Goal: Task Accomplishment & Management: Complete application form

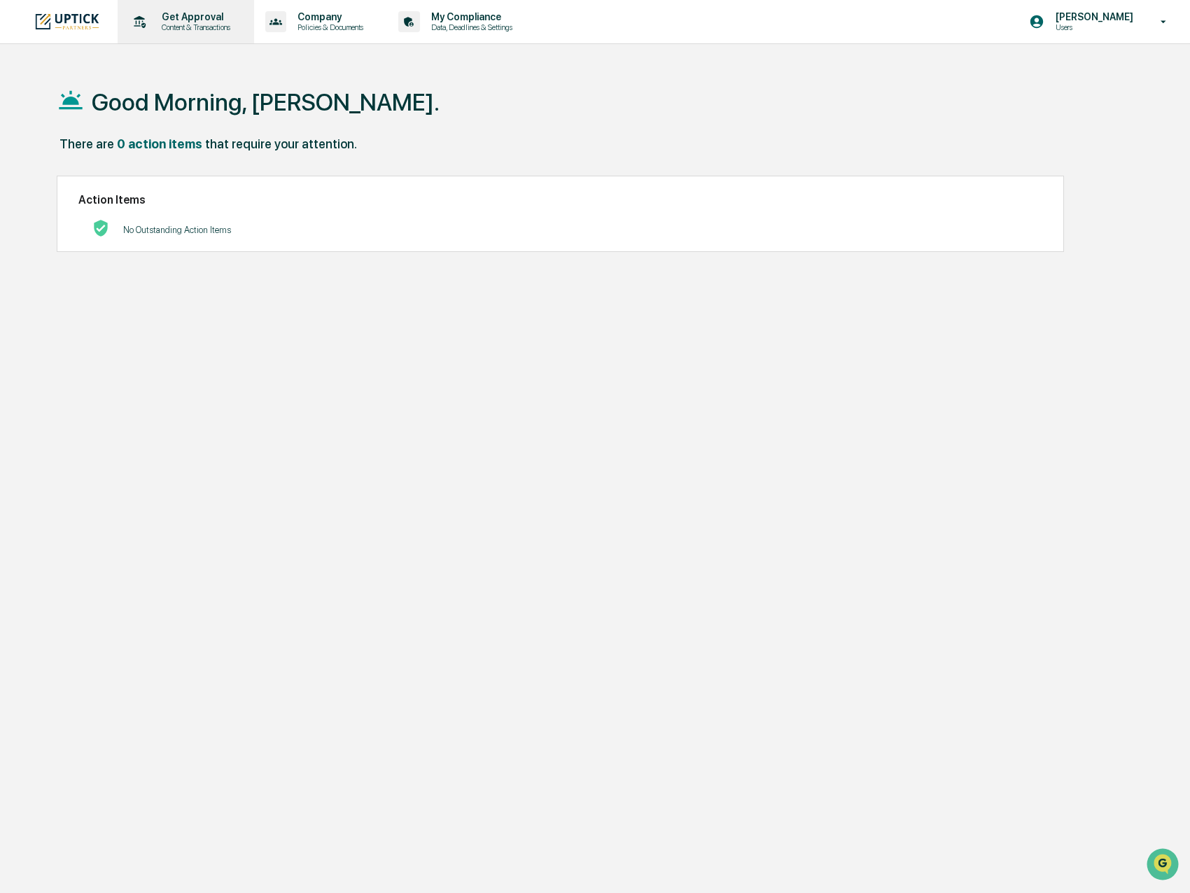
click at [170, 22] on p "Get Approval" at bounding box center [194, 16] width 87 height 11
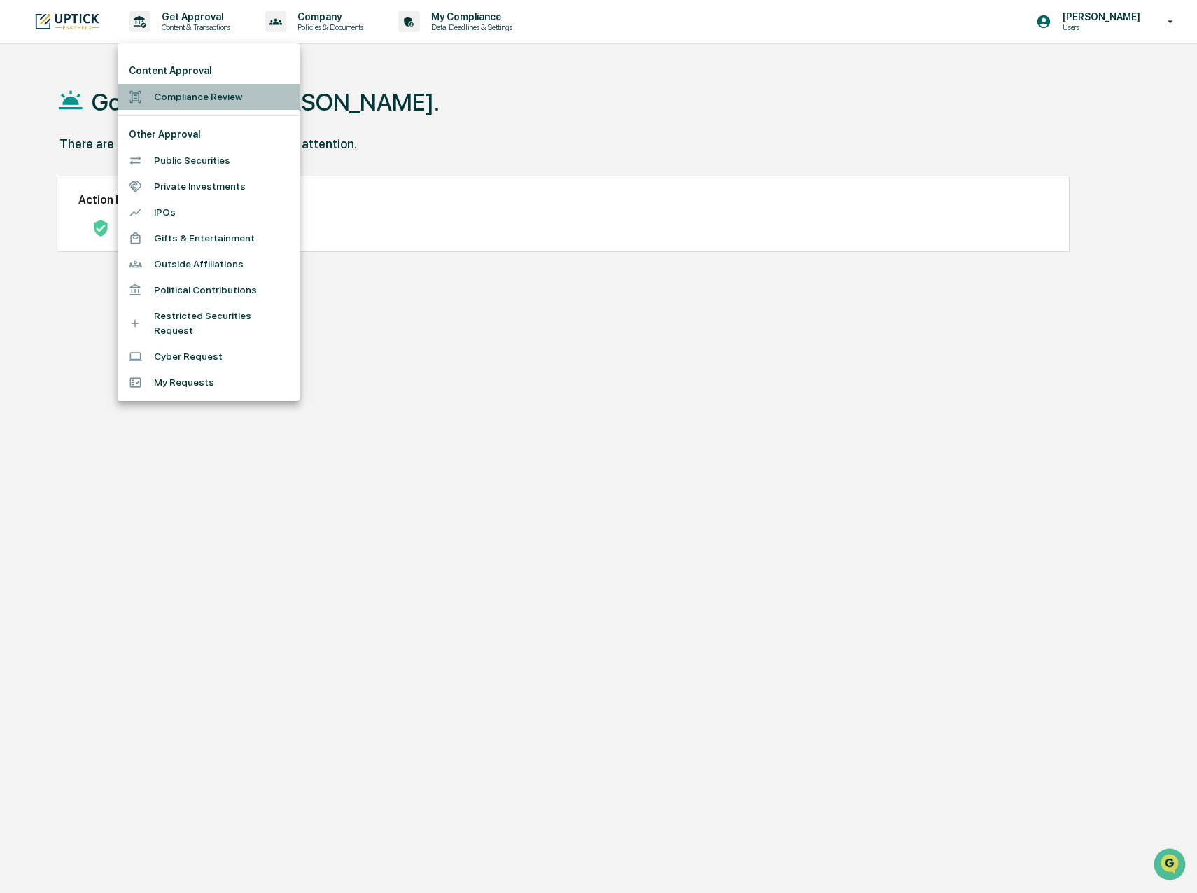
click at [186, 88] on li "Compliance Review" at bounding box center [209, 97] width 182 height 26
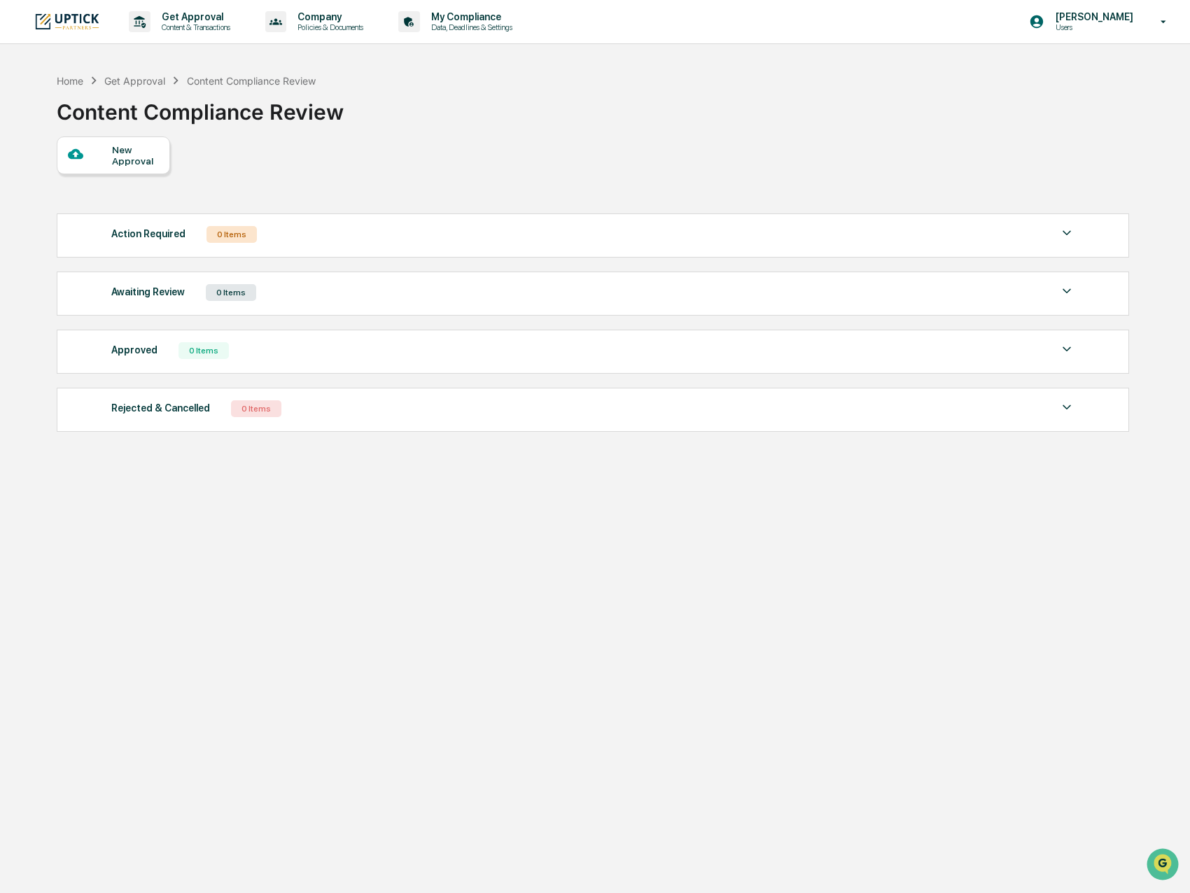
click at [158, 146] on div "New Approval" at bounding box center [135, 155] width 47 height 22
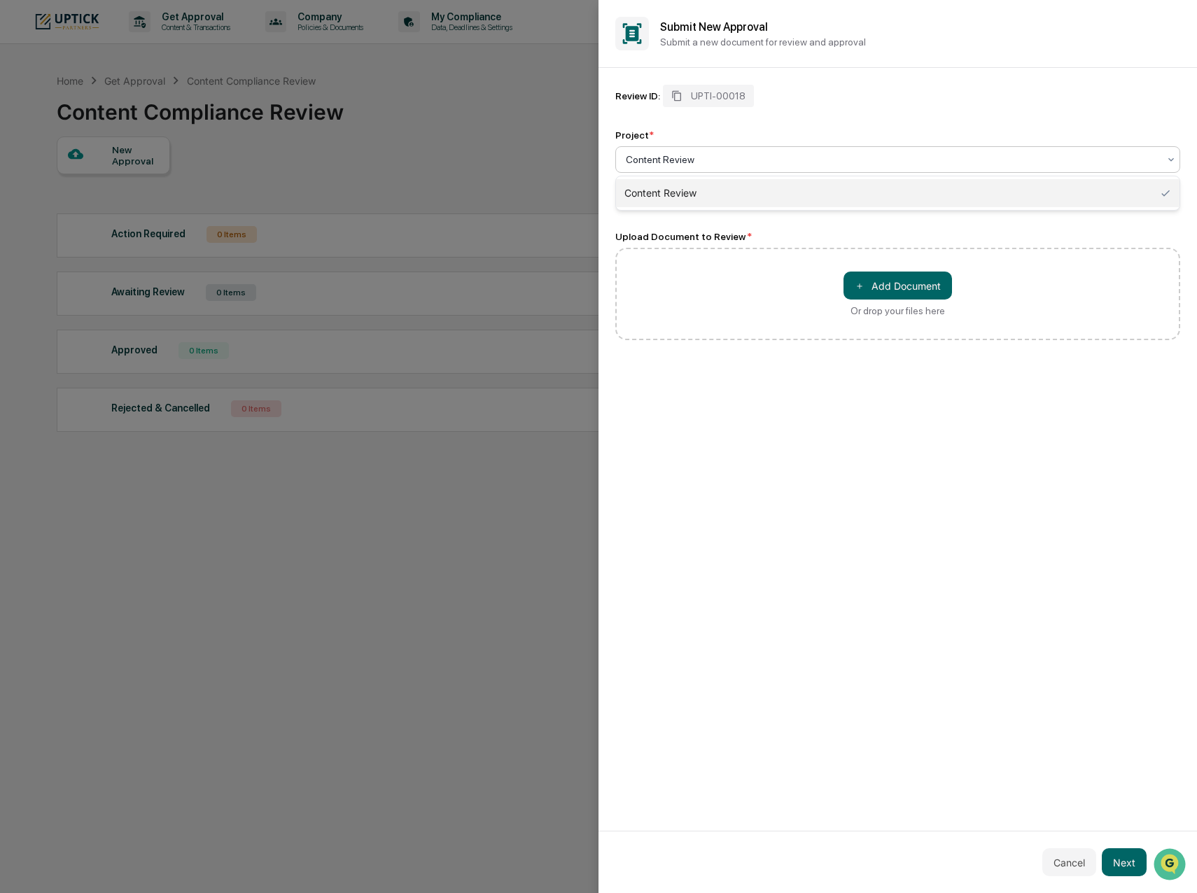
click at [728, 165] on div at bounding box center [892, 160] width 533 height 14
click at [716, 186] on div "Content Review" at bounding box center [898, 193] width 564 height 28
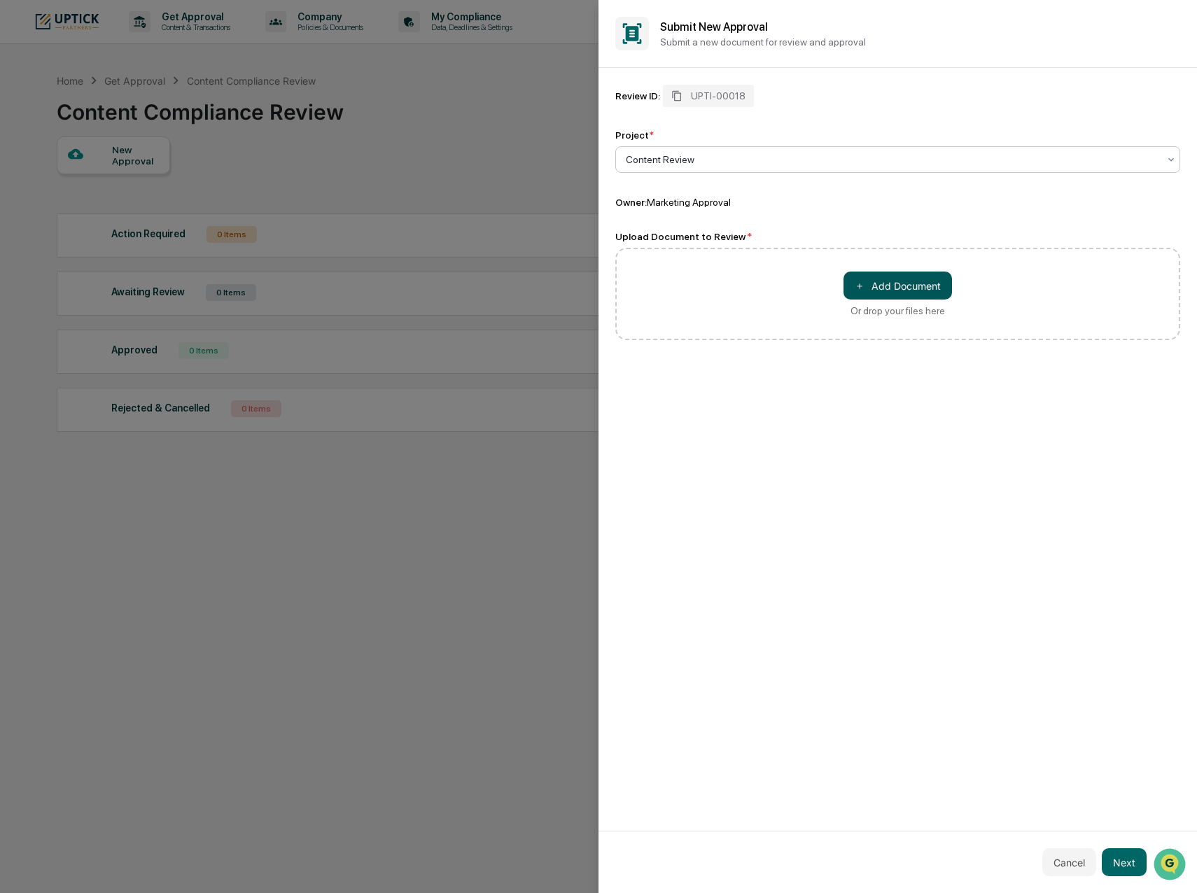
click at [837, 292] on button "＋ Add Document" at bounding box center [898, 286] width 109 height 28
click at [837, 394] on div "Review ID: UPTI-00018 Project * Content Review Owner: Marketing Approval Upload…" at bounding box center [898, 449] width 599 height 763
click at [837, 287] on button "＋ Add Document" at bounding box center [898, 286] width 109 height 28
click at [837, 309] on div "Or drop your files here" at bounding box center [898, 310] width 95 height 11
click at [0, 0] on input "＋ Add Document Or drop your files here" at bounding box center [0, 0] width 0 height 0
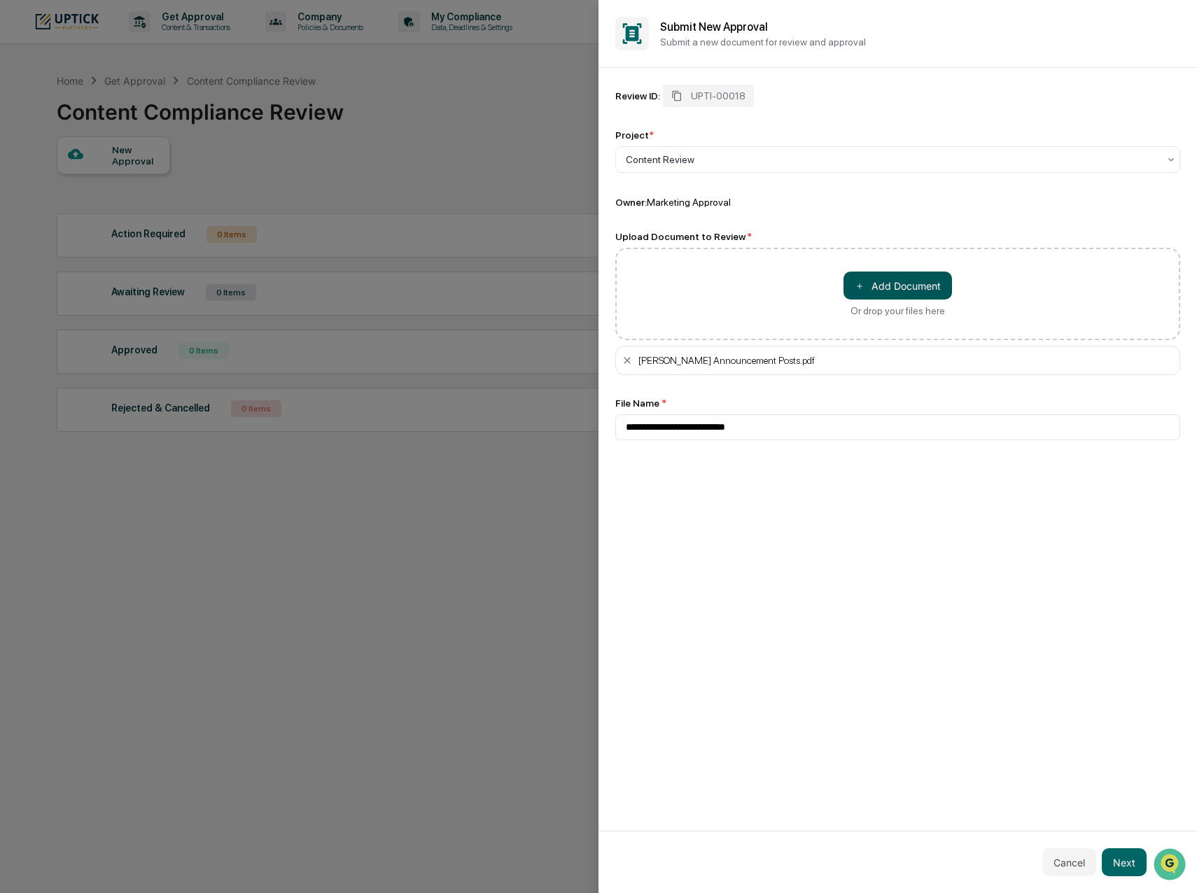
click at [837, 288] on button "＋ Add Document" at bounding box center [898, 286] width 109 height 28
click at [837, 298] on button "＋ Add Document" at bounding box center [898, 286] width 109 height 28
type input "**********"
click at [837, 426] on button "Next" at bounding box center [1124, 863] width 45 height 28
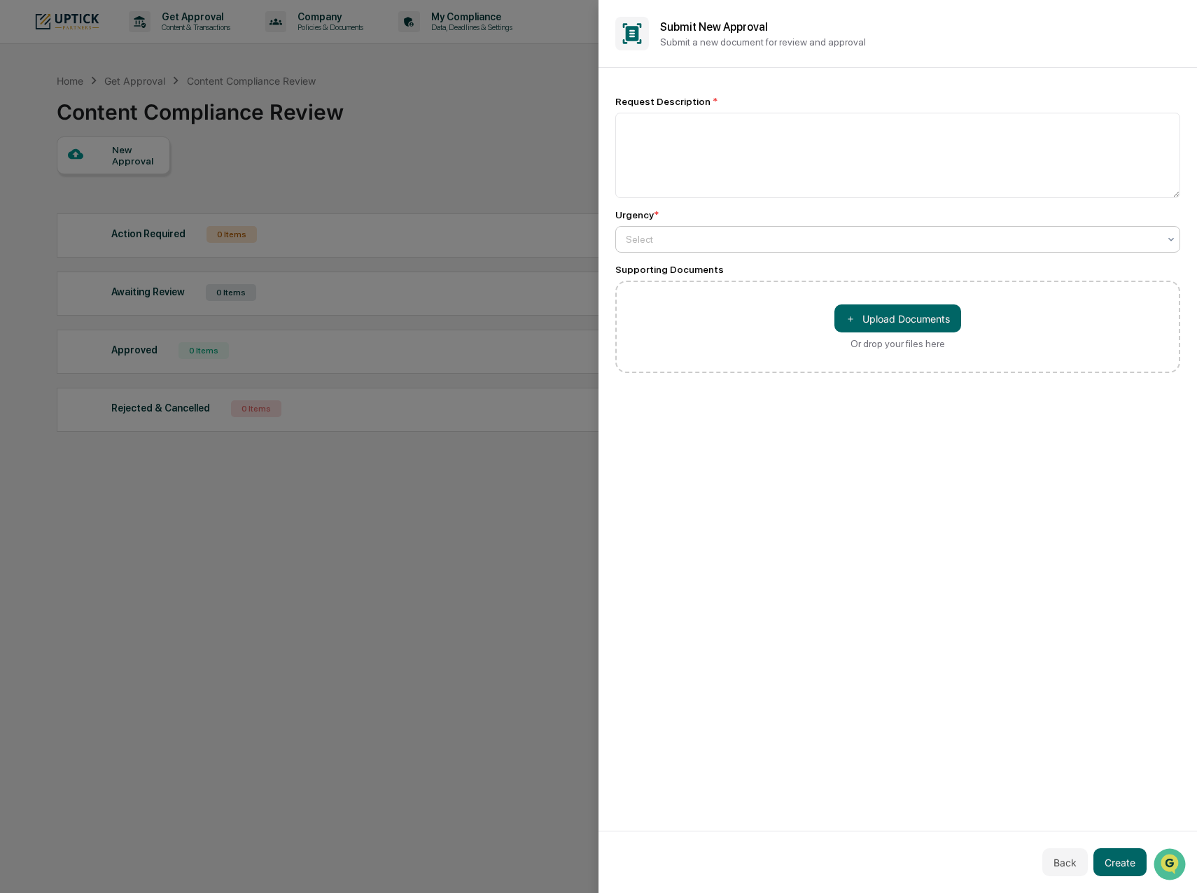
click at [655, 234] on div at bounding box center [892, 239] width 533 height 14
click at [657, 300] on div "Medium" at bounding box center [898, 301] width 564 height 28
click at [667, 148] on textarea at bounding box center [897, 155] width 565 height 85
click at [760, 120] on textarea at bounding box center [897, 155] width 565 height 85
type textarea "**********"
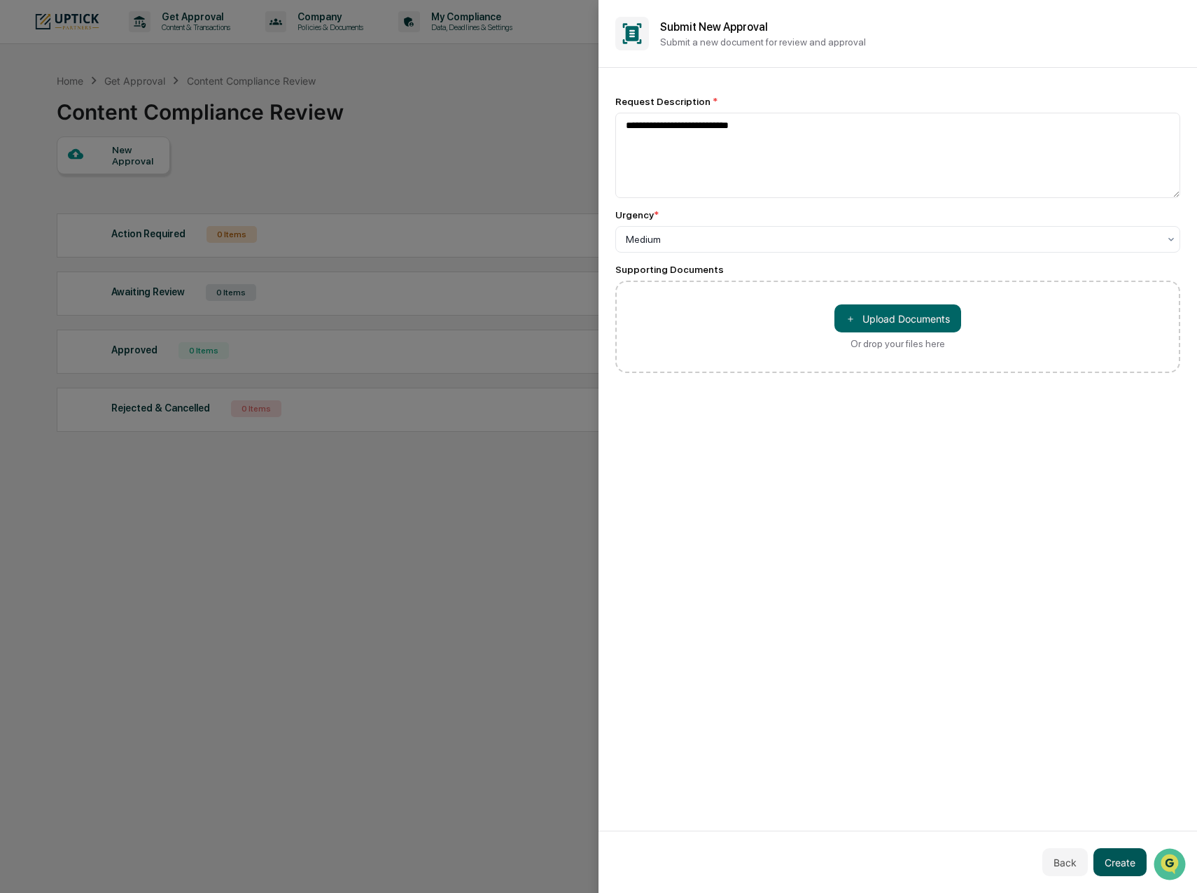
click at [837, 426] on button "Create" at bounding box center [1120, 863] width 53 height 28
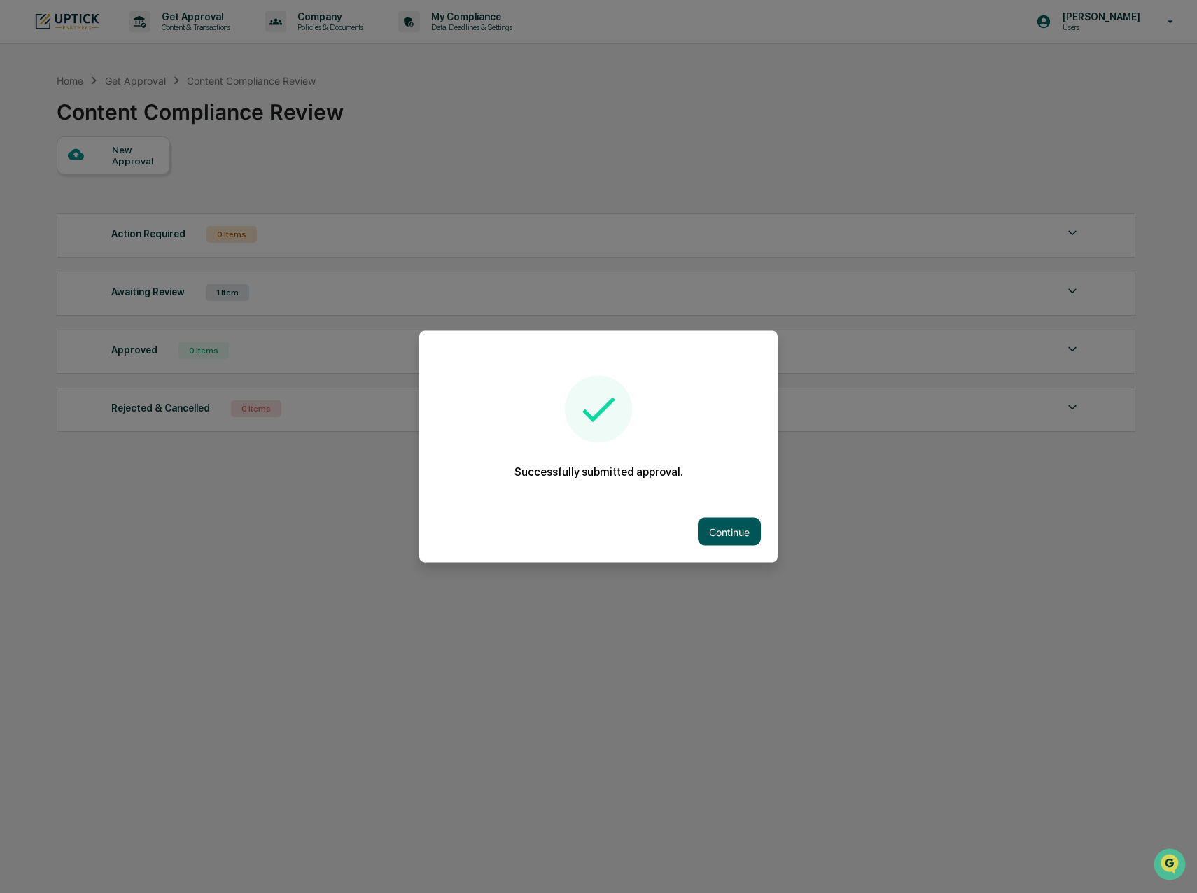
click at [720, 426] on button "Continue" at bounding box center [729, 532] width 63 height 28
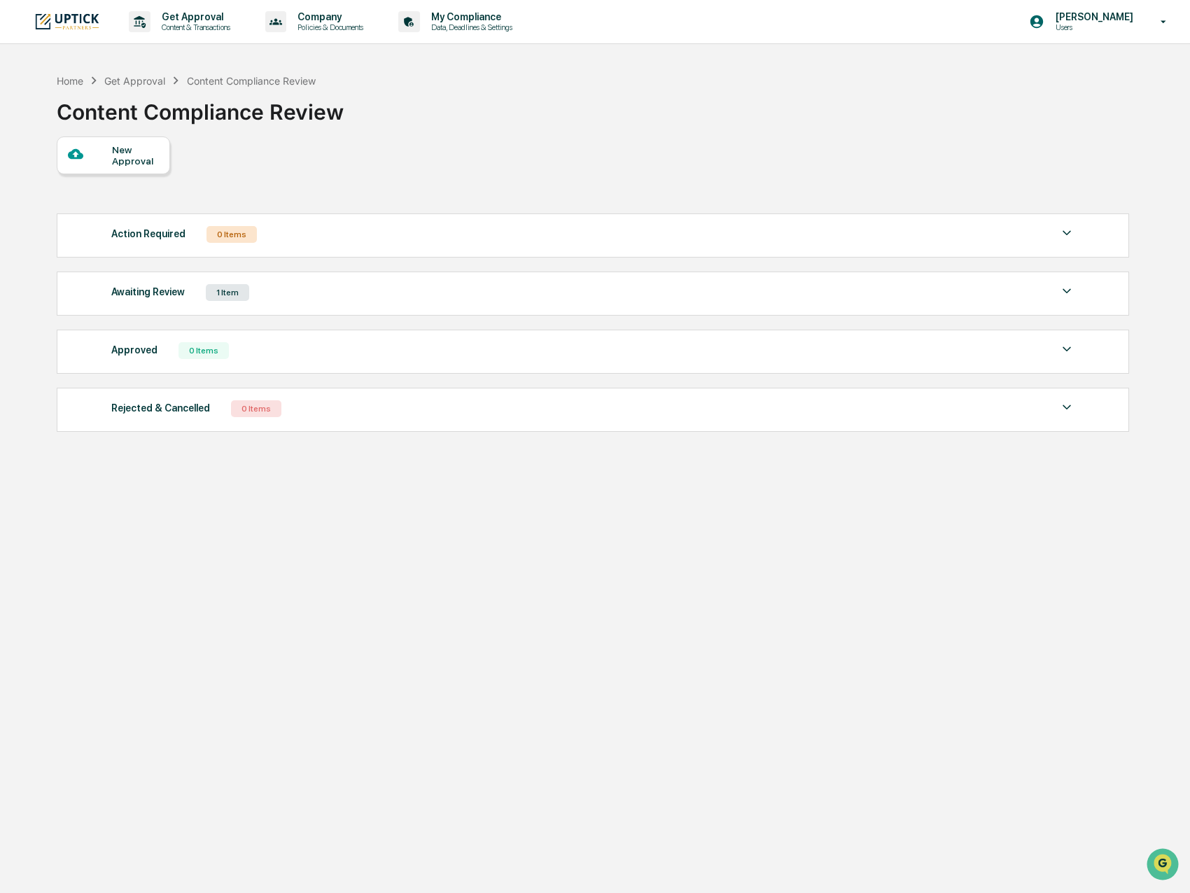
click at [291, 298] on div "Awaiting Review 1 Item" at bounding box center [593, 293] width 964 height 20
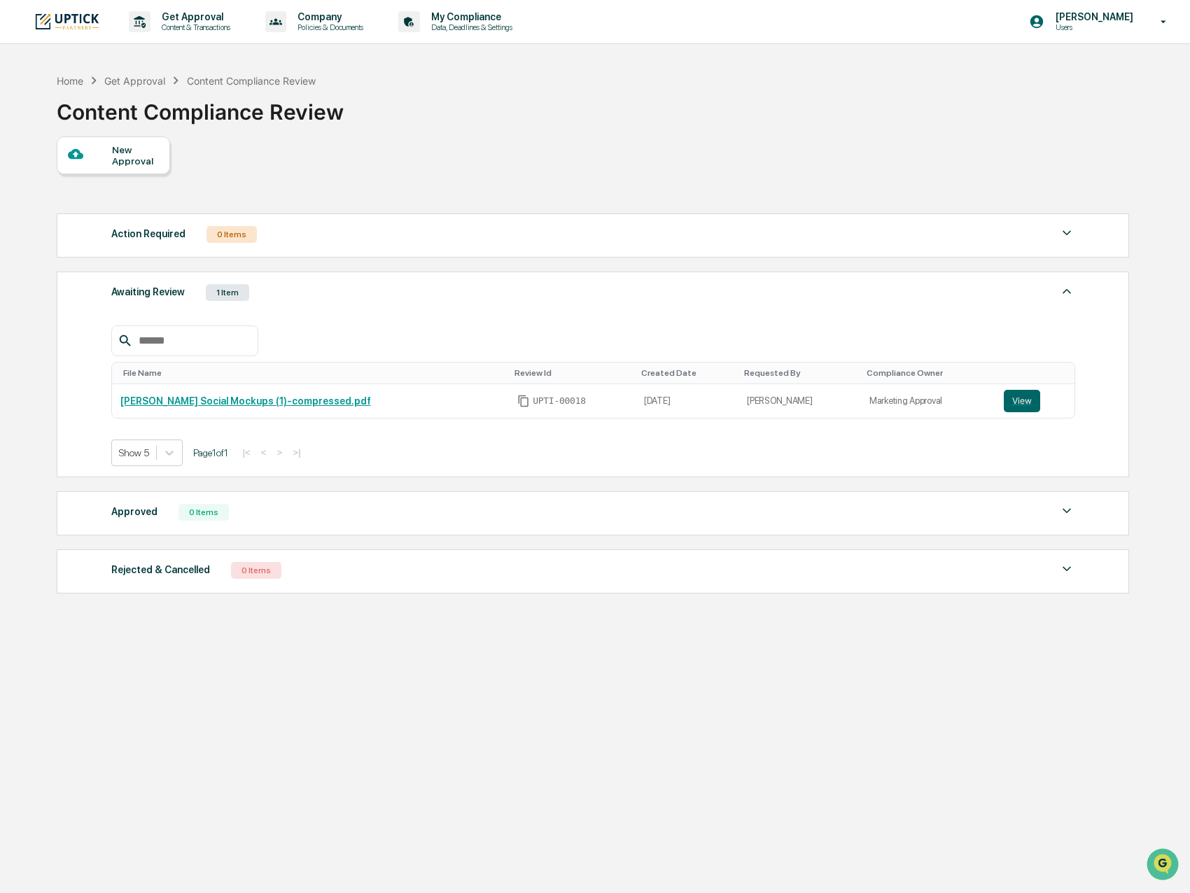
click at [291, 298] on div "Awaiting Review 1 Item" at bounding box center [593, 293] width 964 height 20
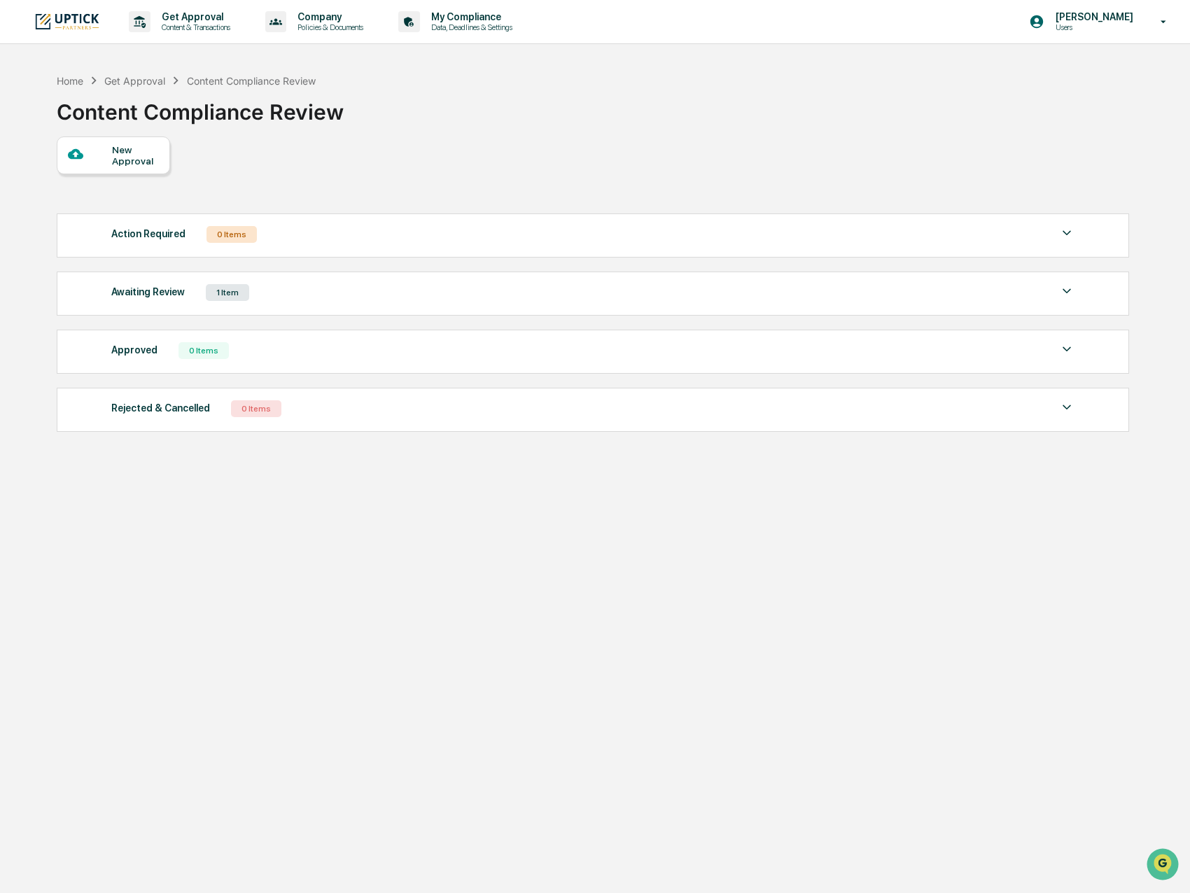
click at [118, 160] on div "New Approval" at bounding box center [135, 155] width 47 height 22
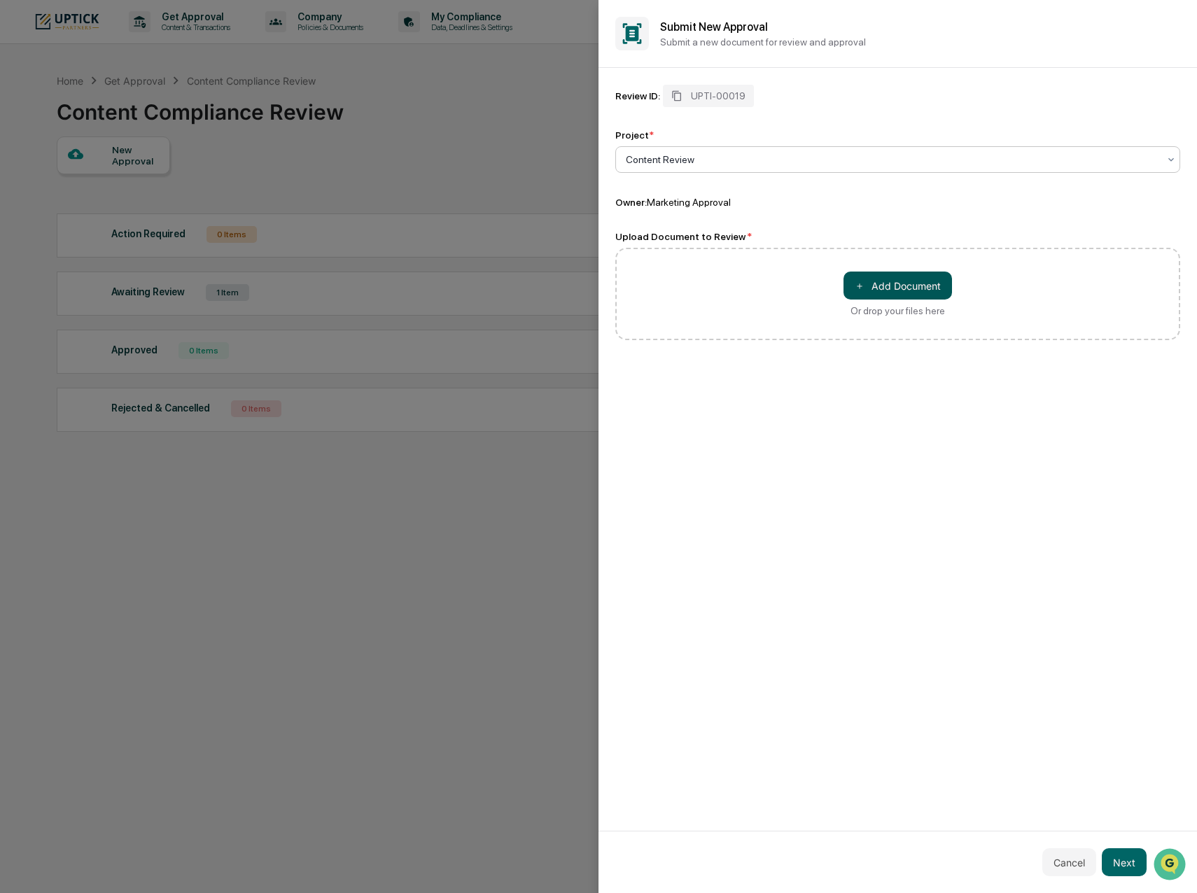
click at [837, 292] on button "＋ Add Document" at bounding box center [898, 286] width 109 height 28
click at [837, 426] on button "Next" at bounding box center [1124, 863] width 45 height 28
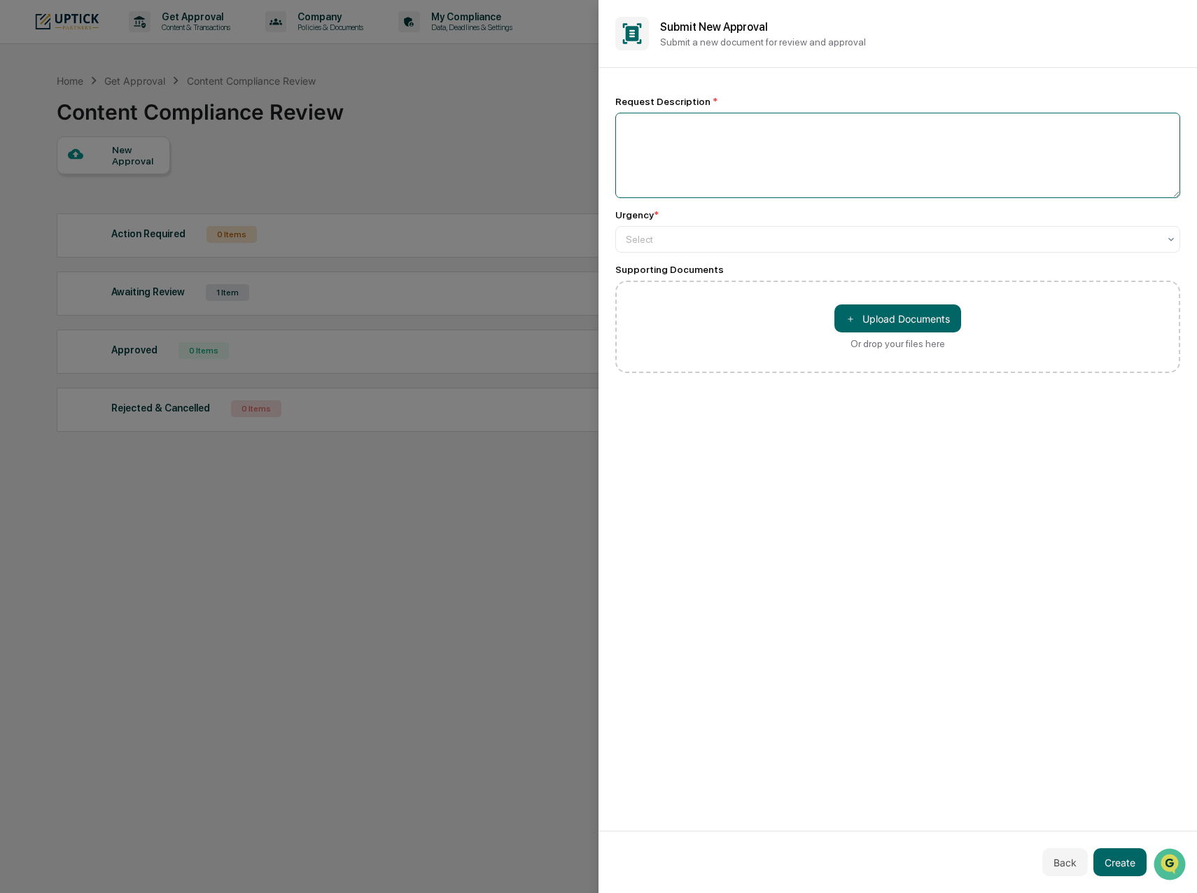
click at [697, 140] on textarea at bounding box center [897, 155] width 565 height 85
click at [754, 239] on div at bounding box center [892, 239] width 533 height 14
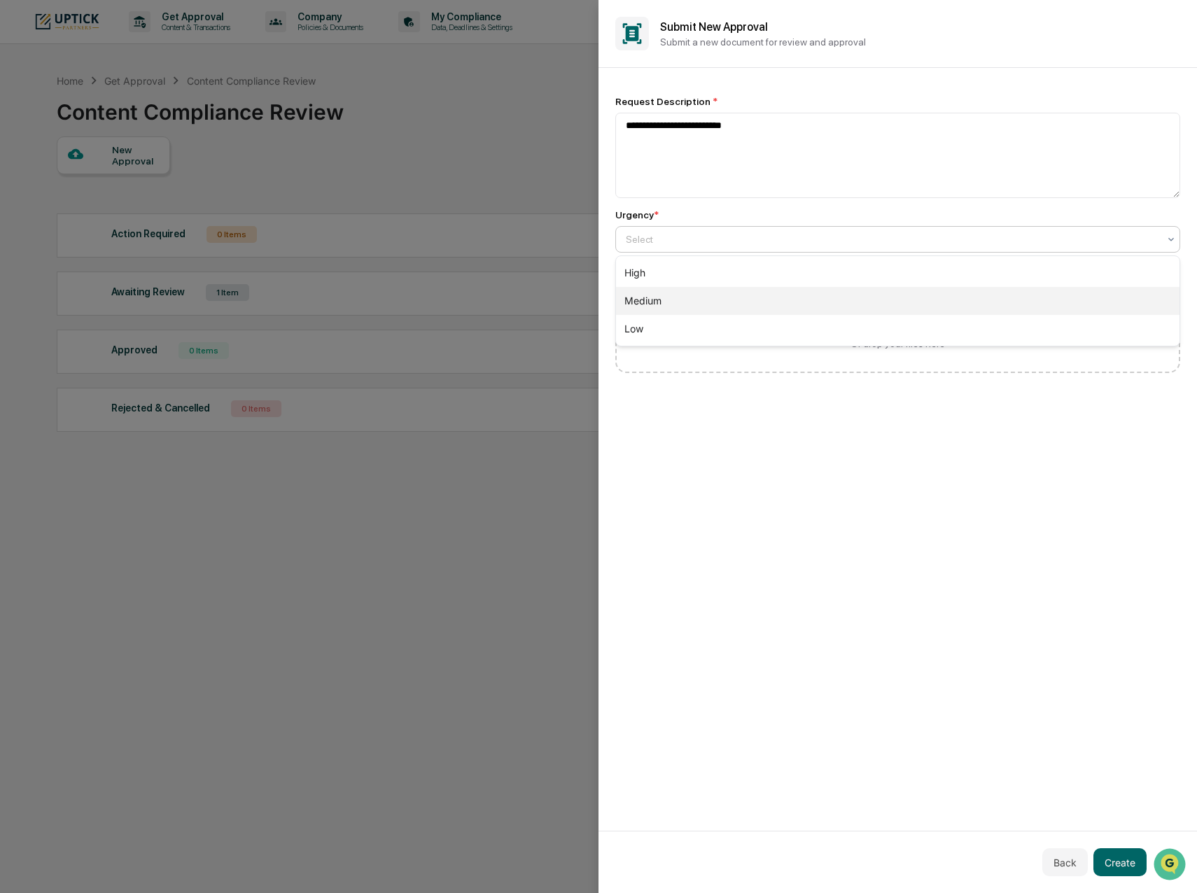
click at [753, 300] on div "Medium" at bounding box center [898, 301] width 564 height 28
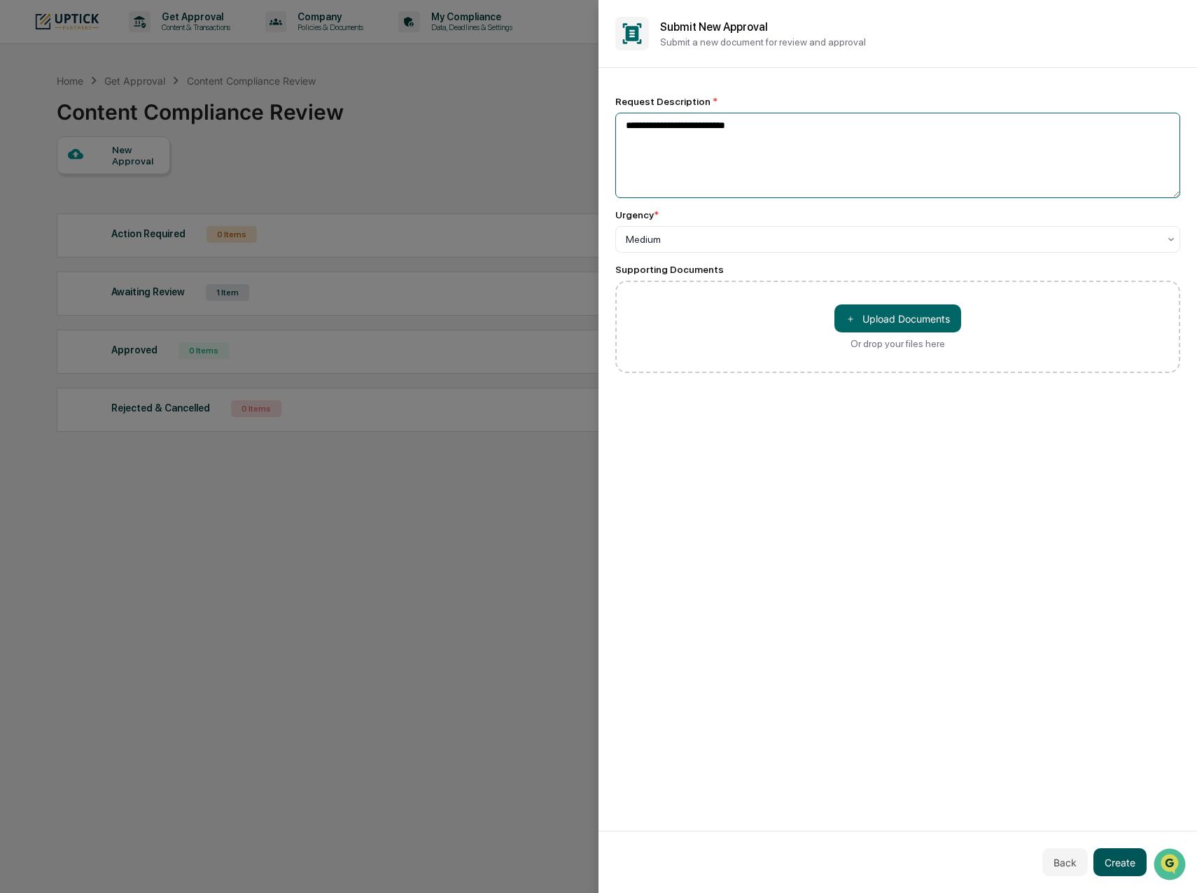
type textarea "**********"
click at [837, 426] on button "Create" at bounding box center [1120, 863] width 53 height 28
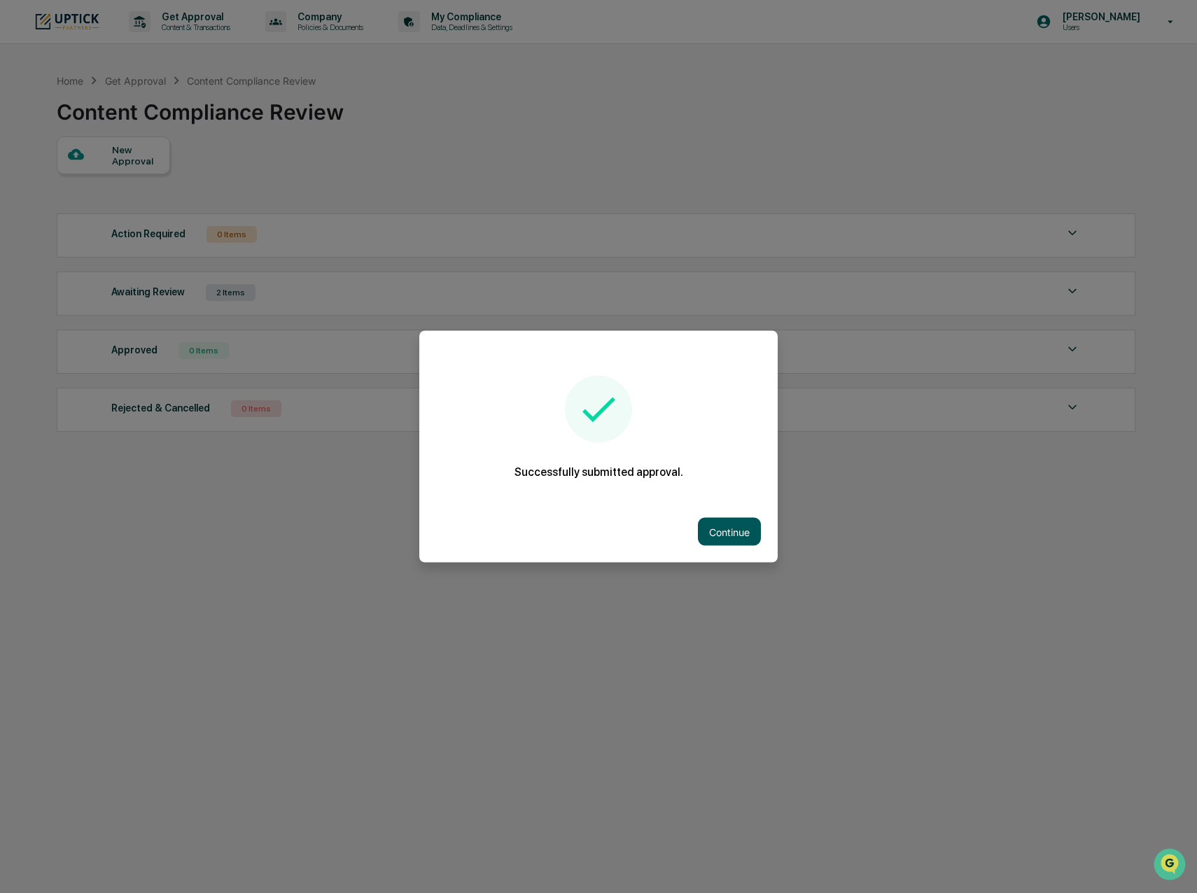
click at [724, 426] on button "Continue" at bounding box center [729, 532] width 63 height 28
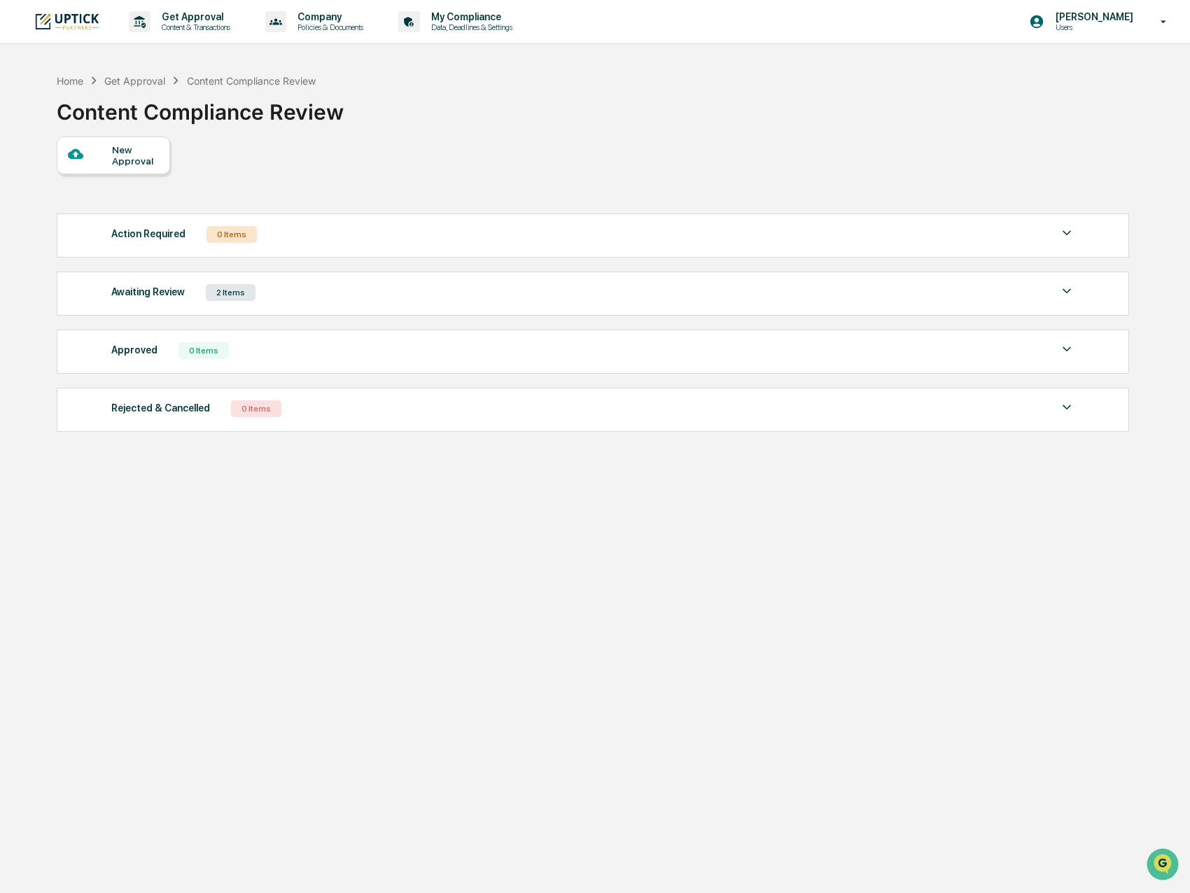
click at [136, 164] on div "New Approval" at bounding box center [135, 155] width 47 height 22
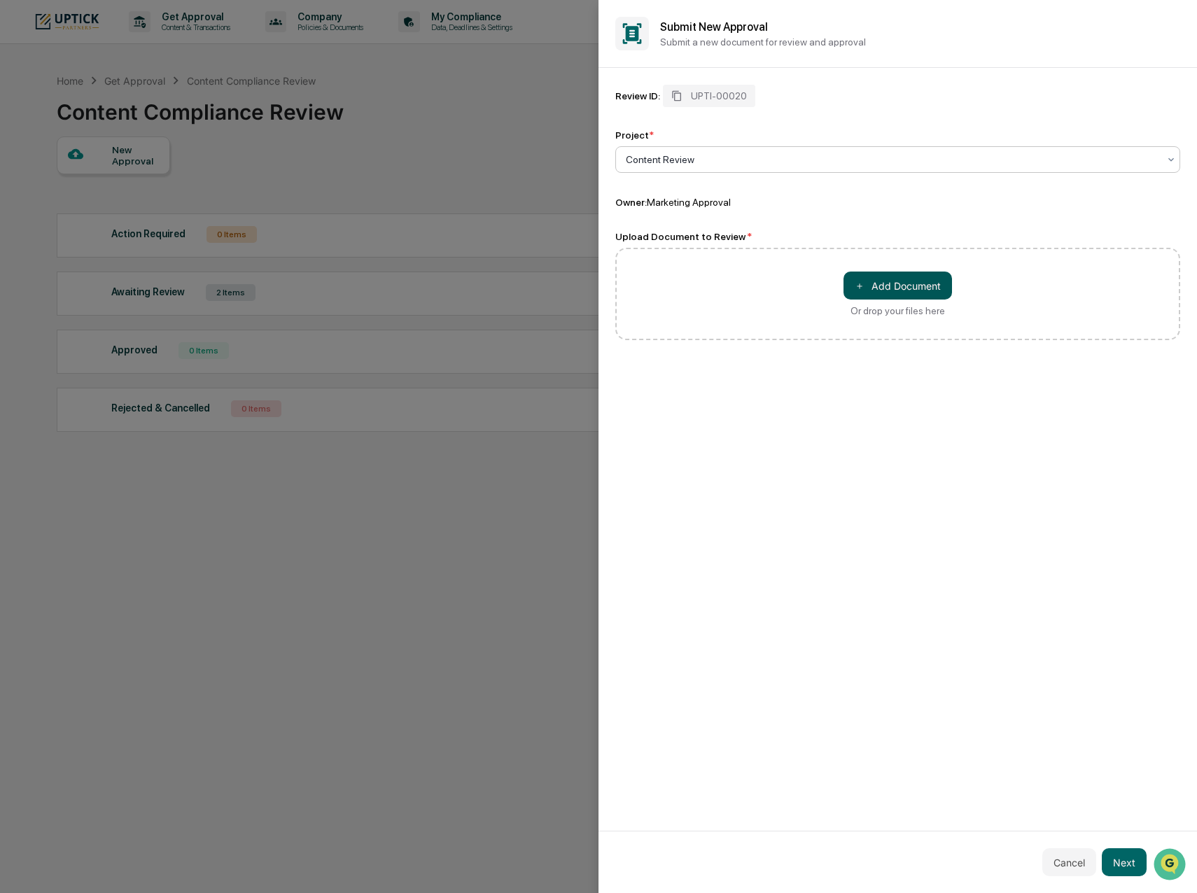
click at [837, 288] on button "＋ Add Document" at bounding box center [898, 286] width 109 height 28
click at [837, 426] on button "Next" at bounding box center [1124, 863] width 45 height 28
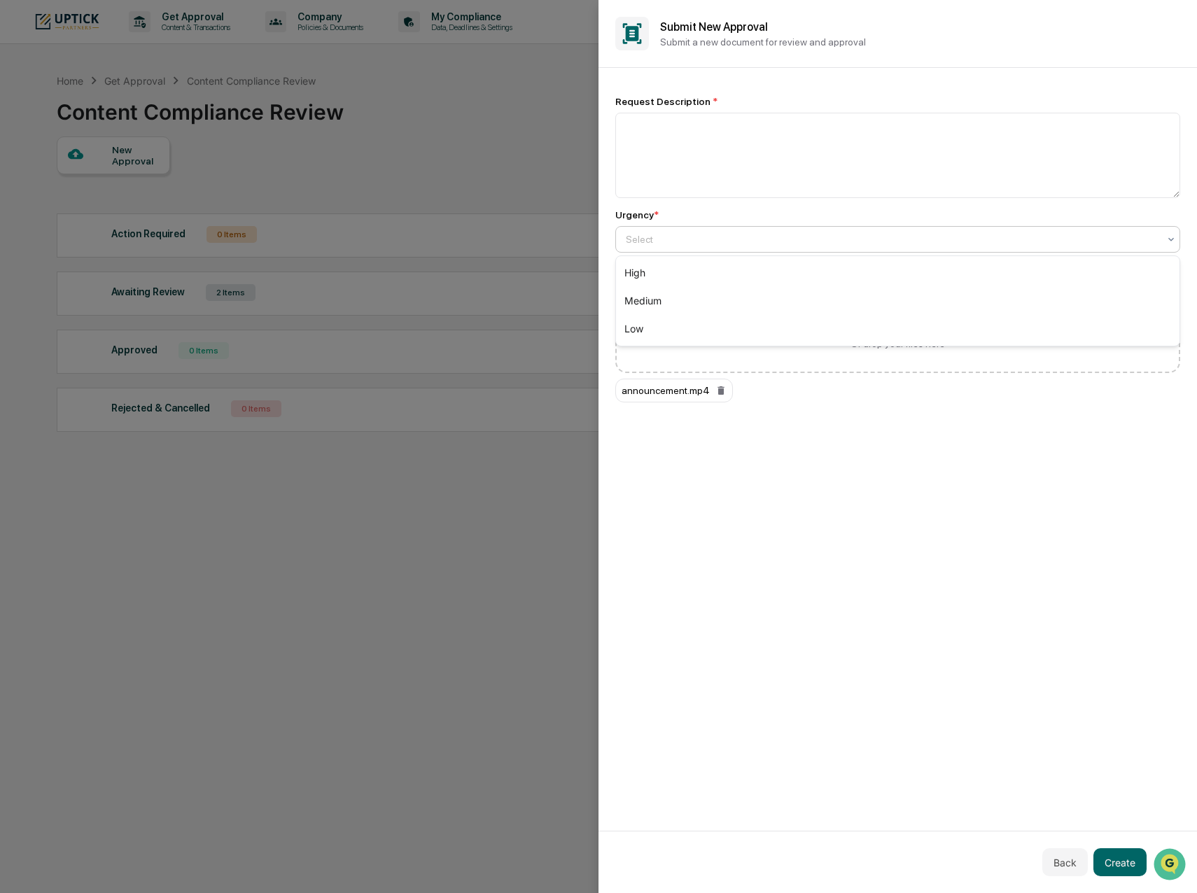
click at [659, 242] on div at bounding box center [892, 239] width 533 height 14
click at [660, 302] on div "Medium" at bounding box center [898, 301] width 564 height 28
click at [660, 160] on textarea at bounding box center [897, 155] width 565 height 85
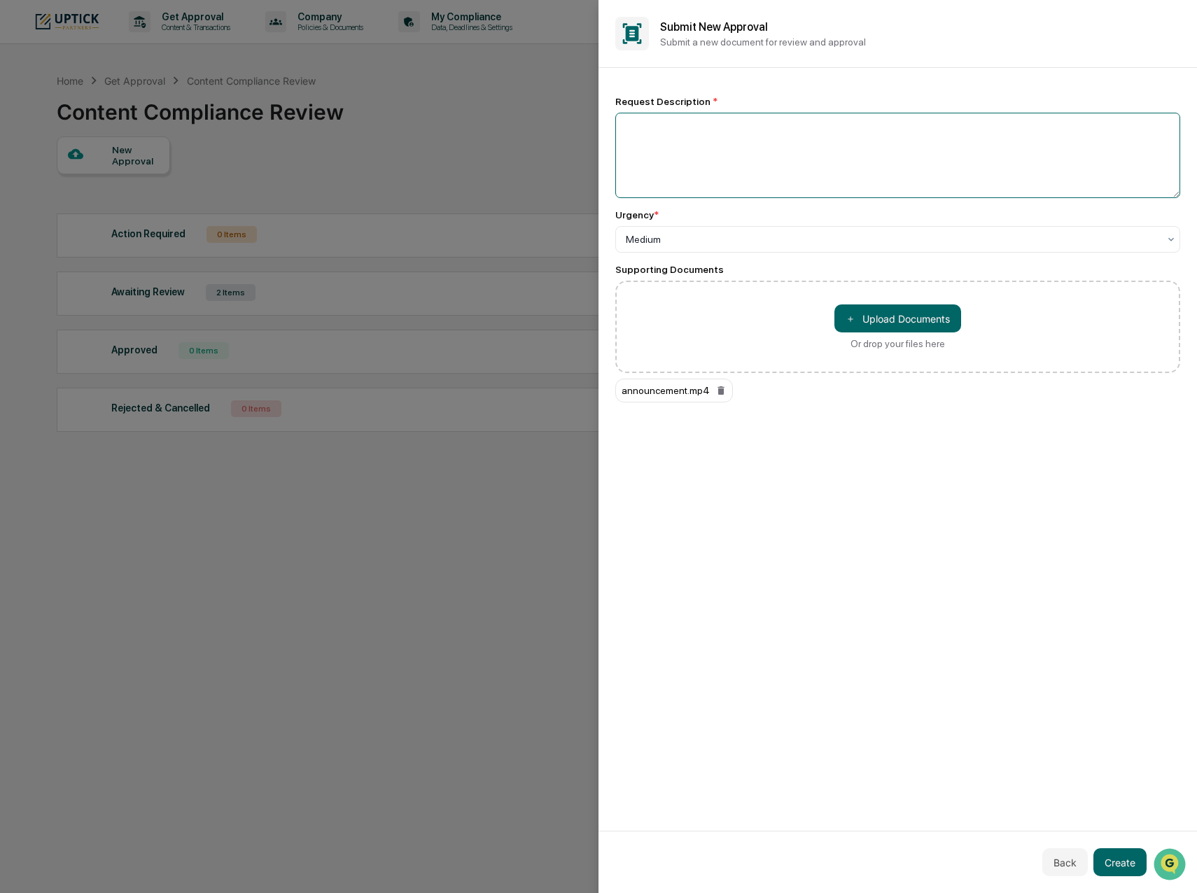
click at [690, 138] on textarea at bounding box center [897, 155] width 565 height 85
type textarea "**********"
click at [837, 426] on button "Create" at bounding box center [1120, 863] width 53 height 28
